Goal: Transaction & Acquisition: Purchase product/service

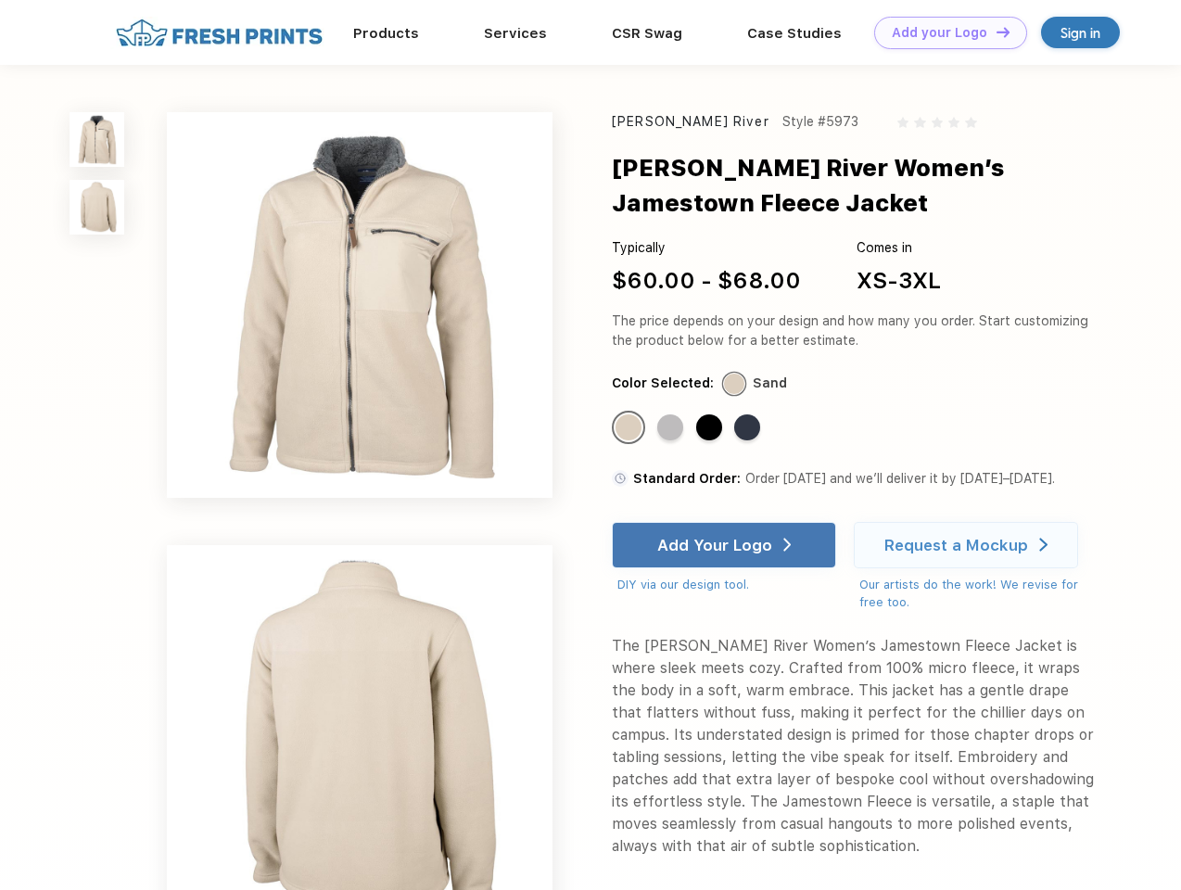
click at [944, 32] on link "Add your Logo Design Tool" at bounding box center [950, 33] width 153 height 32
click at [0, 0] on div "Design Tool" at bounding box center [0, 0] width 0 height 0
click at [995, 32] on link "Add your Logo Design Tool" at bounding box center [950, 33] width 153 height 32
click at [97, 139] on img at bounding box center [97, 139] width 55 height 55
click at [97, 208] on img at bounding box center [97, 207] width 55 height 55
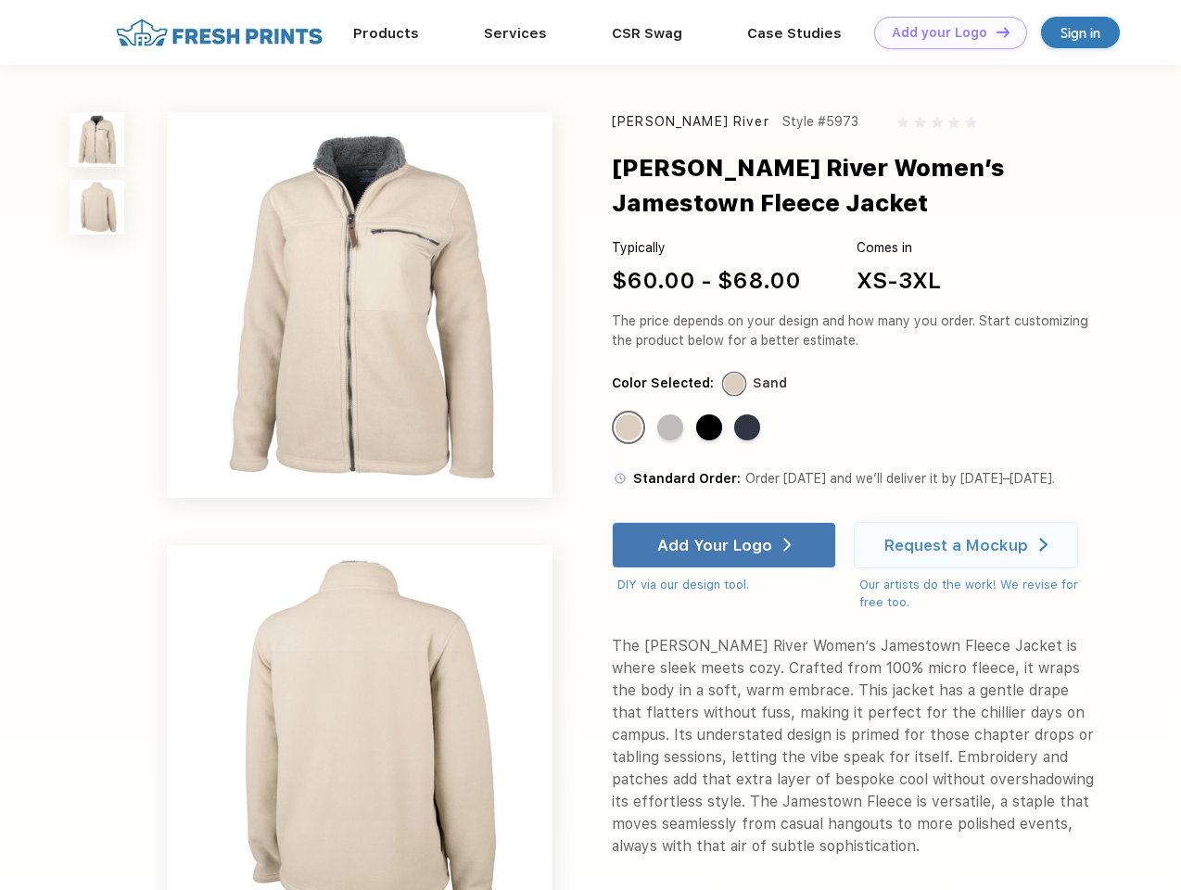
click at [630, 428] on div "Standard Color" at bounding box center [628, 427] width 26 height 26
click at [672, 428] on div "Standard Color" at bounding box center [670, 427] width 26 height 26
click at [711, 428] on div "Standard Color" at bounding box center [709, 427] width 26 height 26
click at [749, 428] on div "Standard Color" at bounding box center [747, 427] width 26 height 26
click at [726, 545] on div "Add Your Logo" at bounding box center [714, 545] width 115 height 19
